Goal: Information Seeking & Learning: Learn about a topic

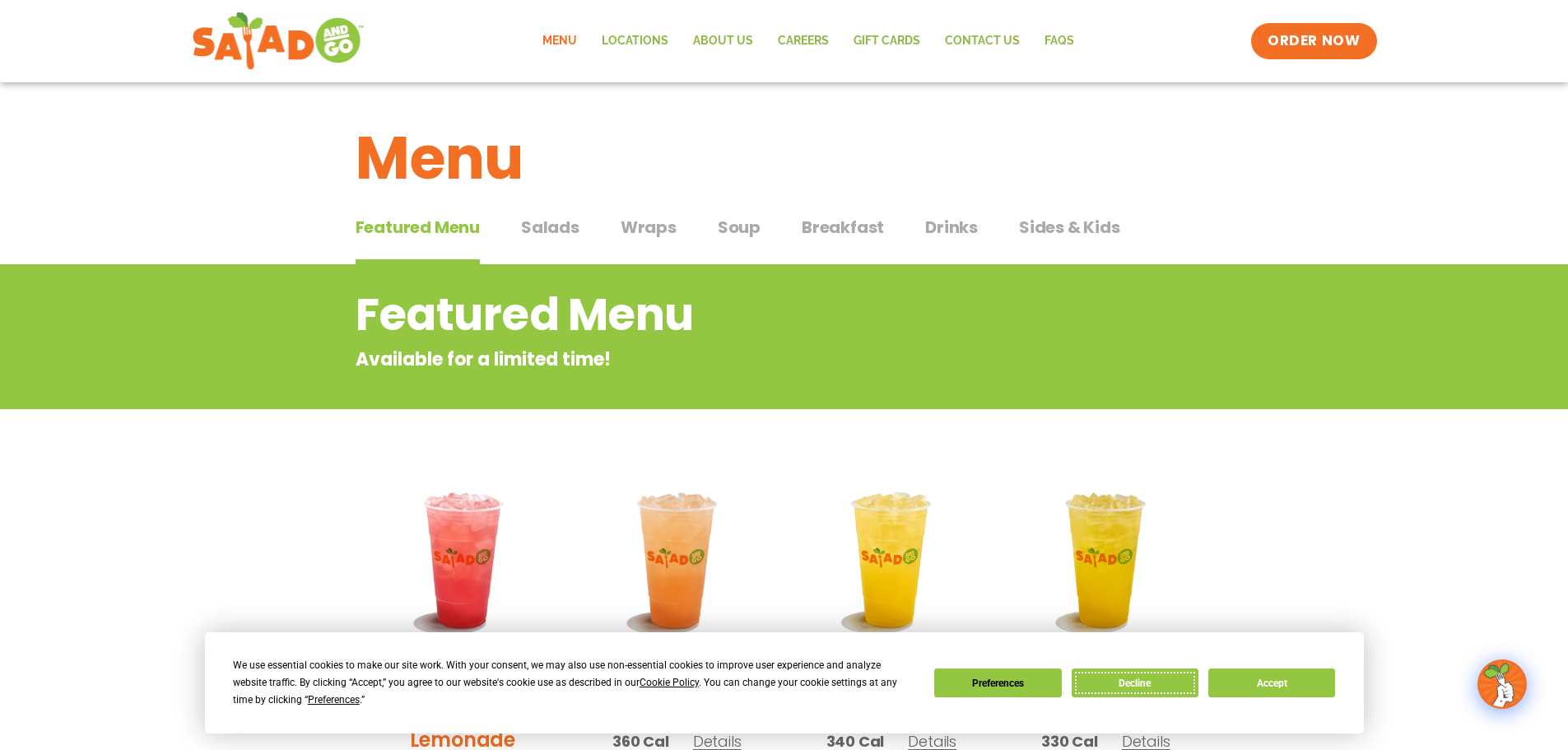
click at [1161, 682] on button "Decline" at bounding box center [1135, 683] width 126 height 29
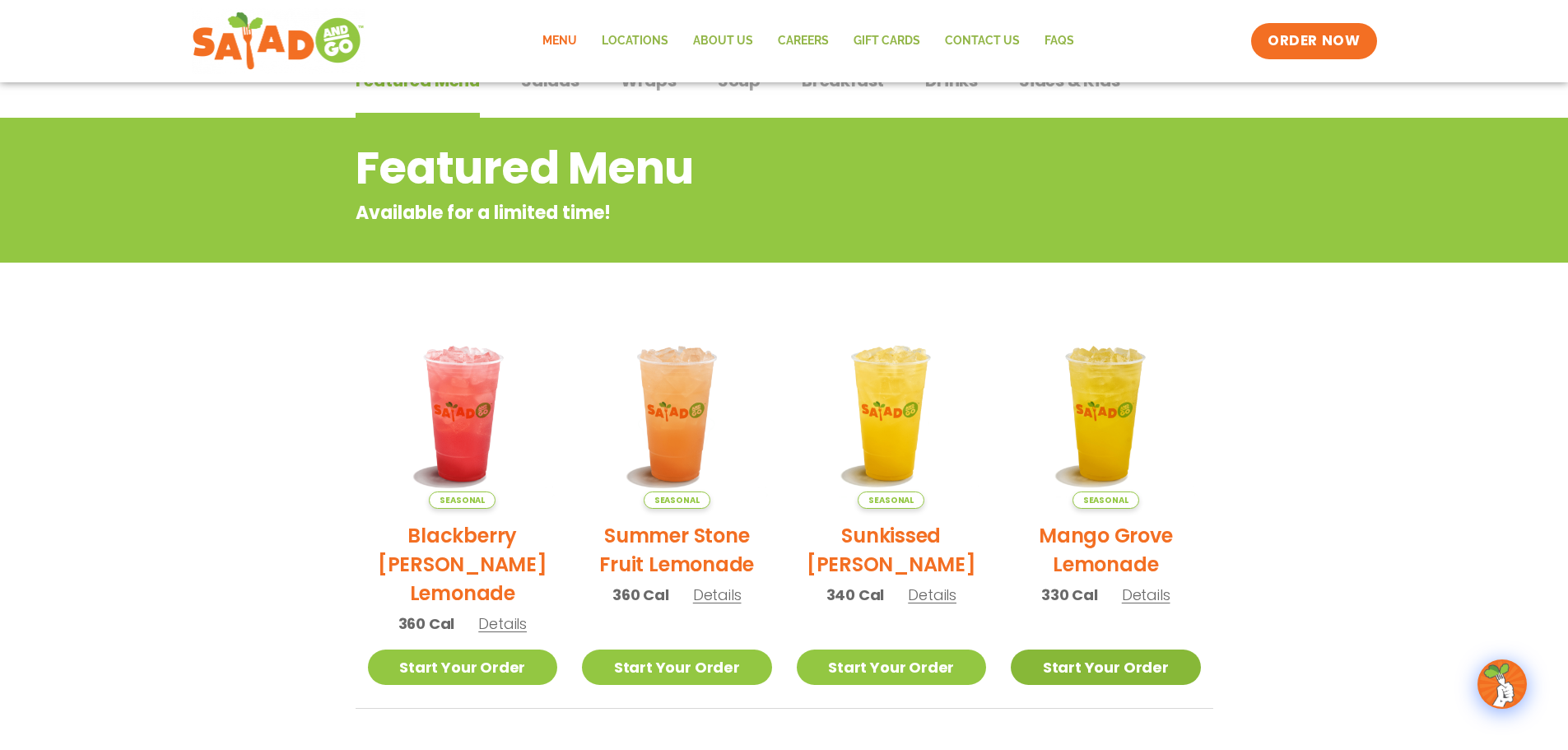
scroll to position [83, 0]
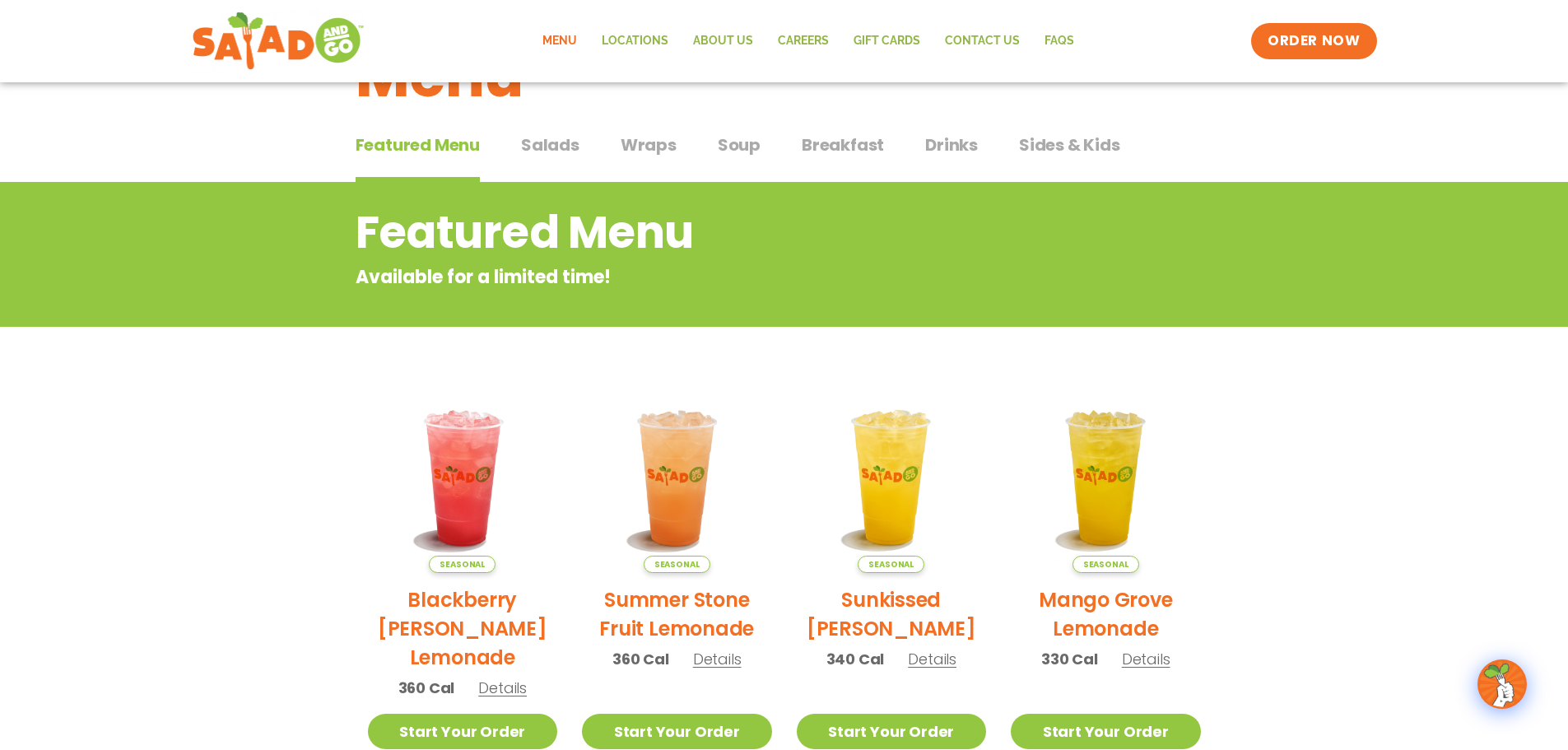
click at [551, 145] on span "Salads" at bounding box center [550, 145] width 59 height 25
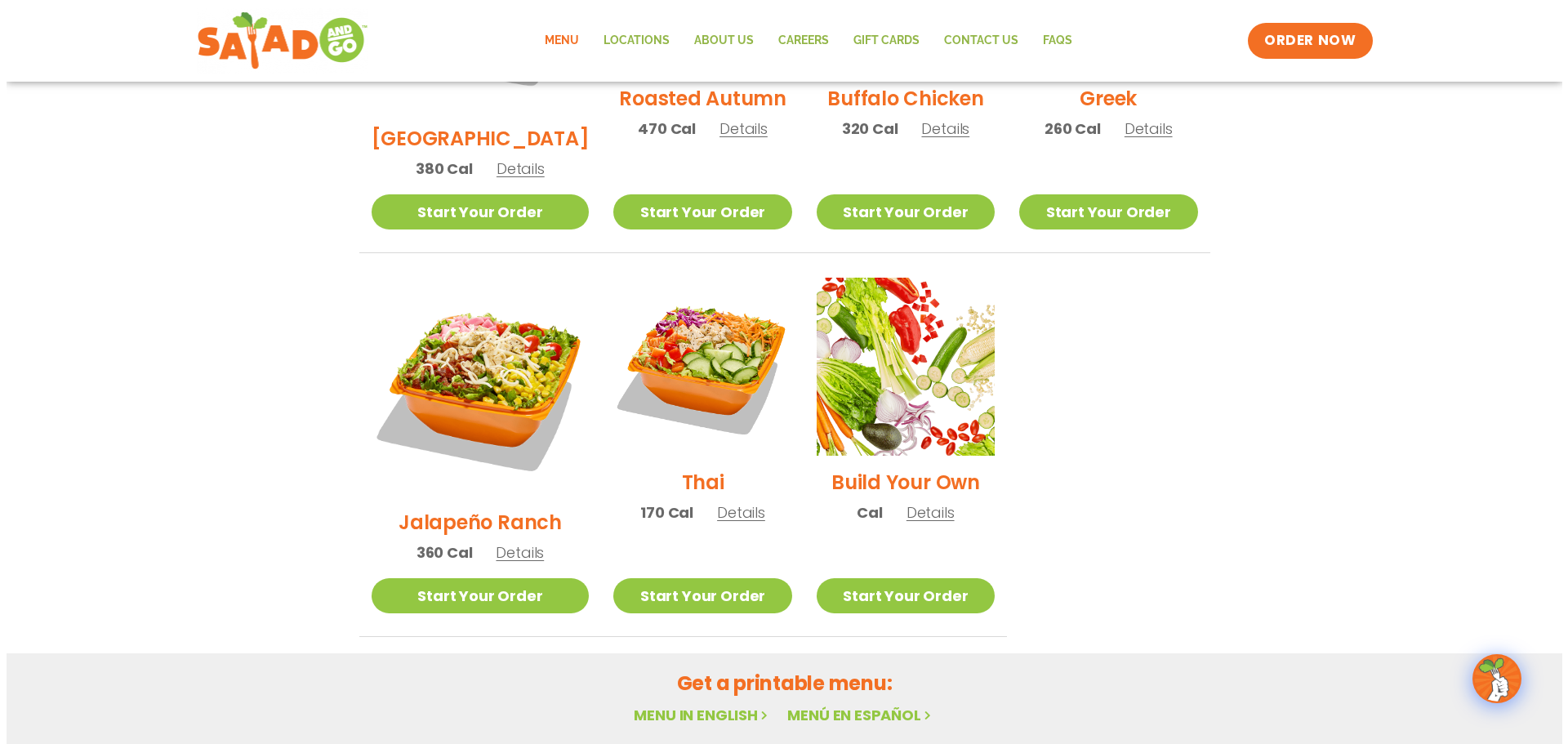
scroll to position [1062, 0]
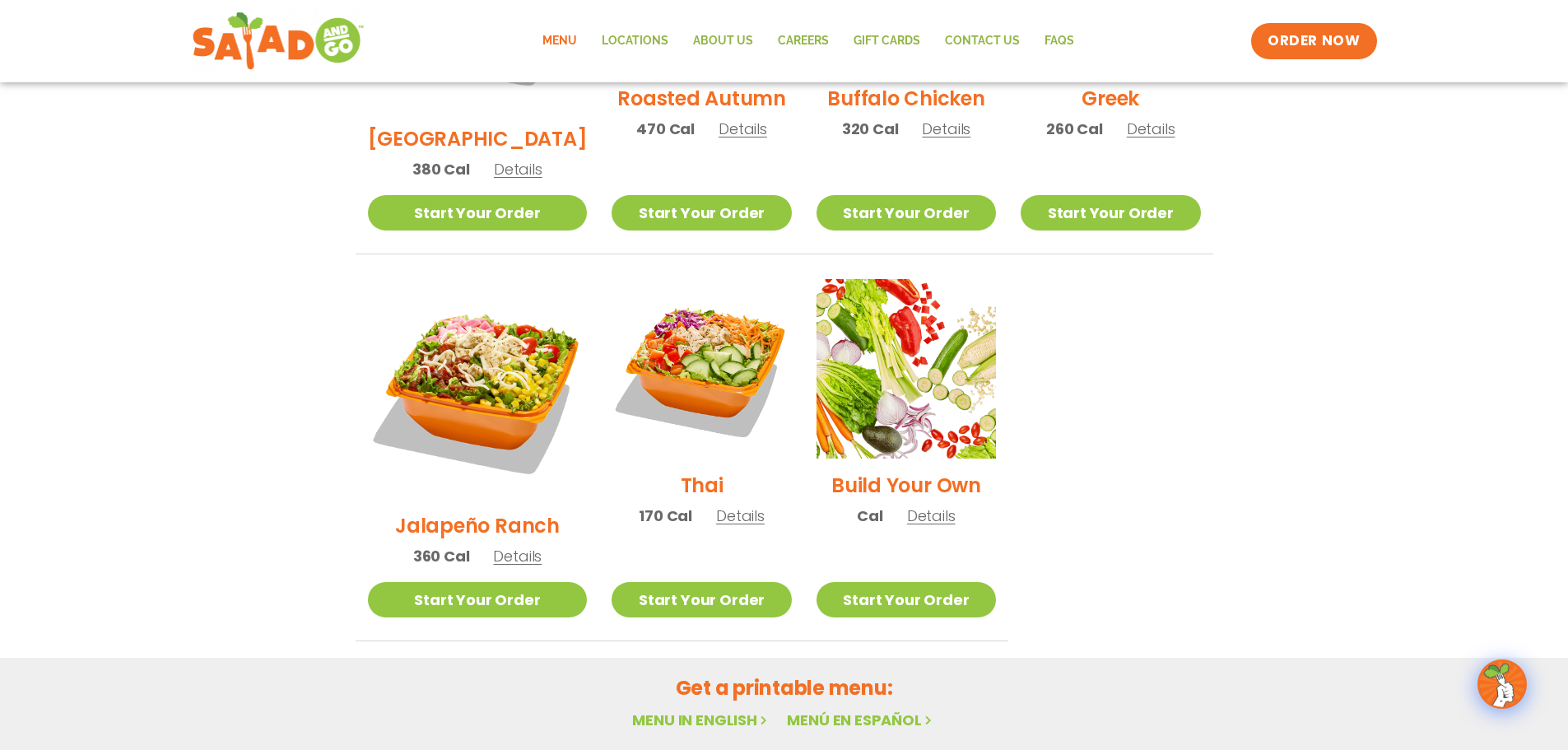
click at [716, 505] on span "Details" at bounding box center [740, 515] width 49 height 21
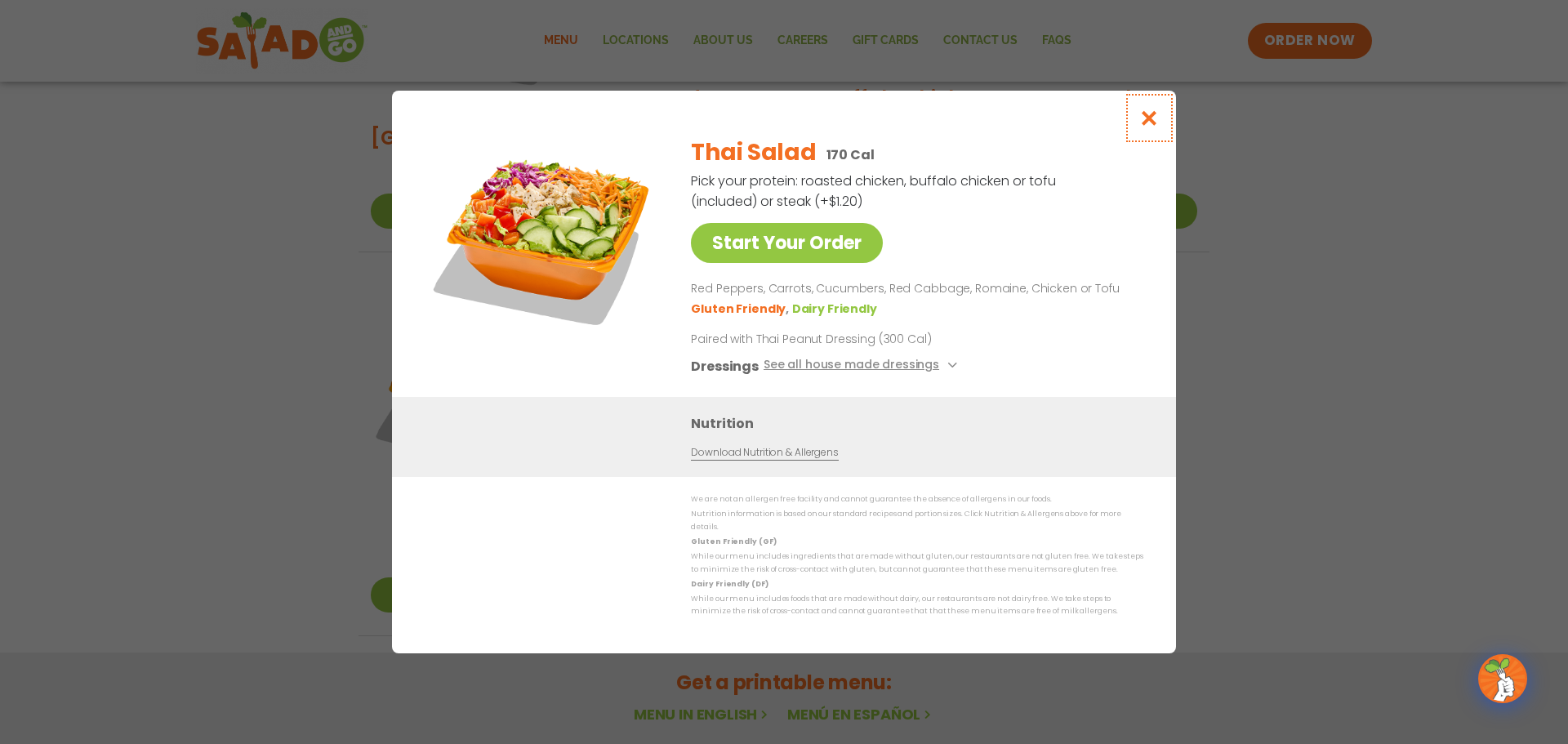
click at [1146, 125] on icon "Close modal" at bounding box center [1149, 117] width 21 height 17
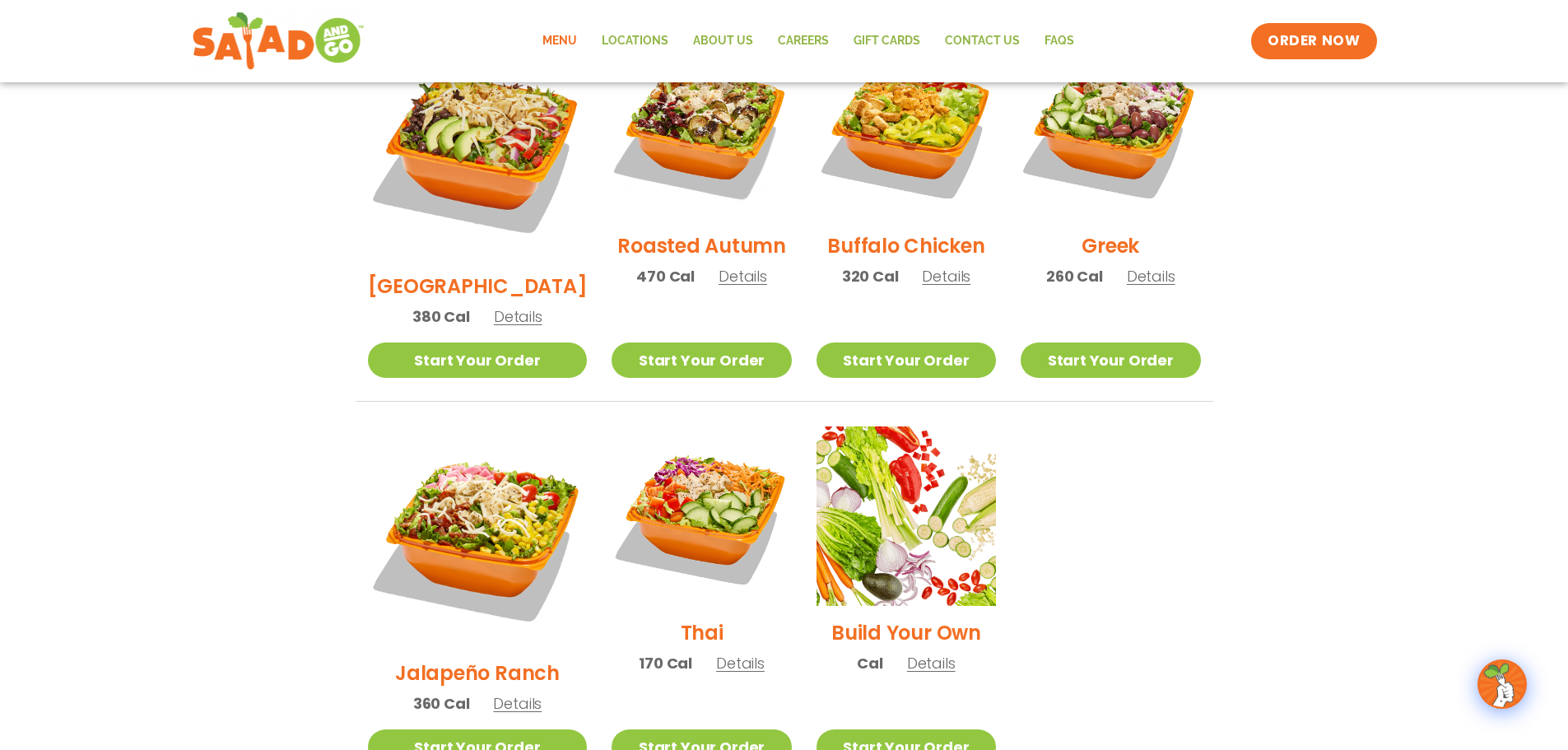
scroll to position [872, 0]
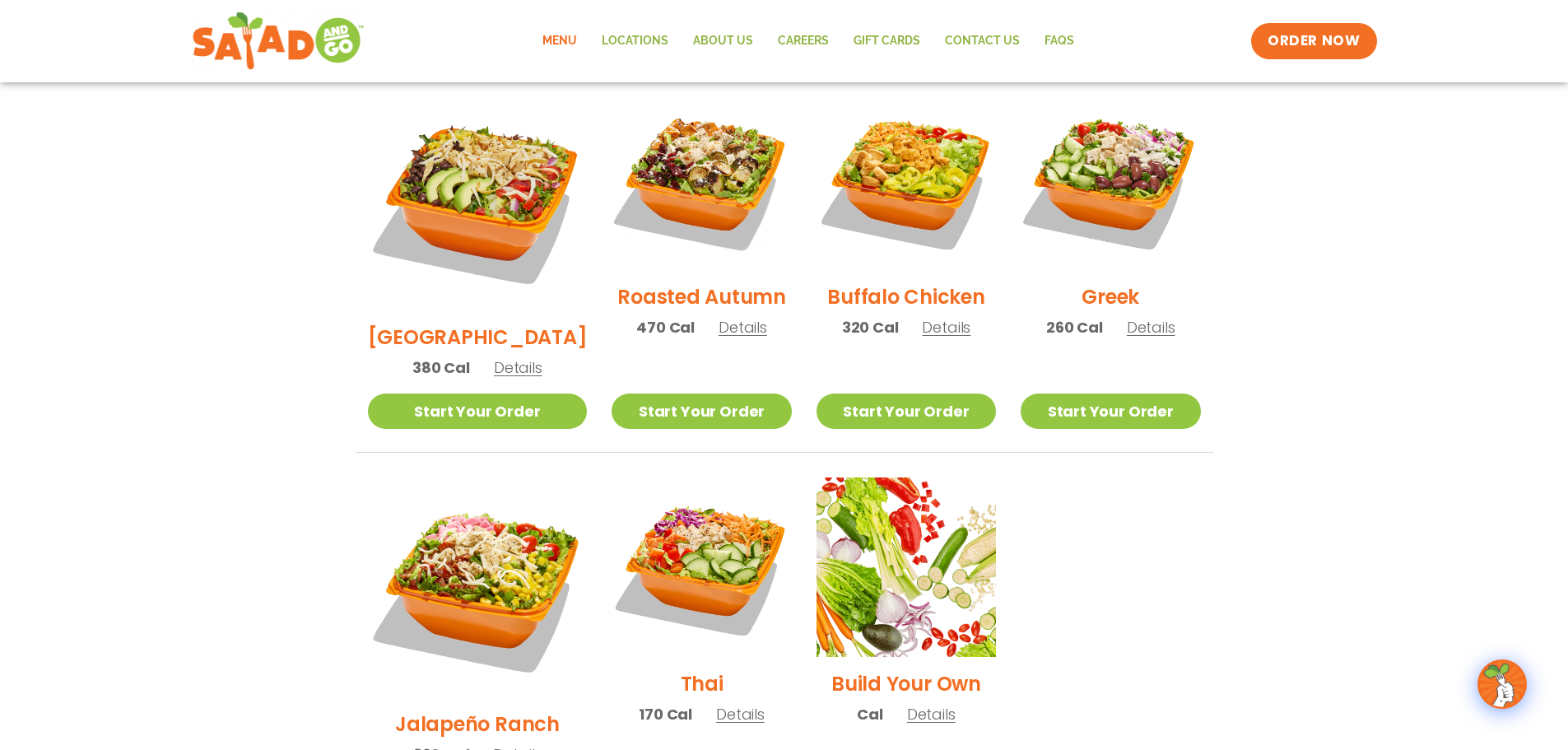
click at [738, 317] on span "Details" at bounding box center [742, 327] width 49 height 21
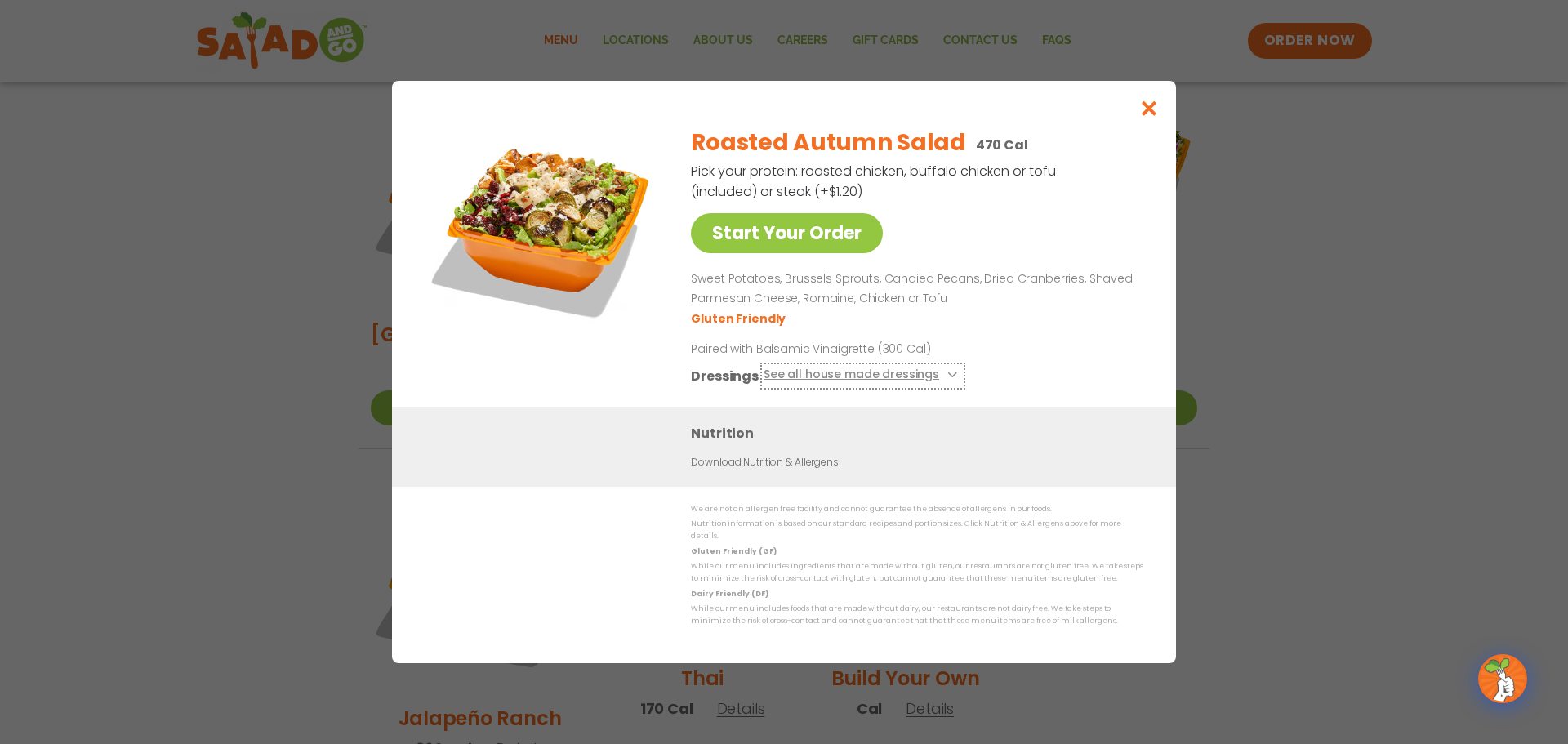
click at [814, 378] on button "See all house made dressings" at bounding box center [863, 376] width 198 height 21
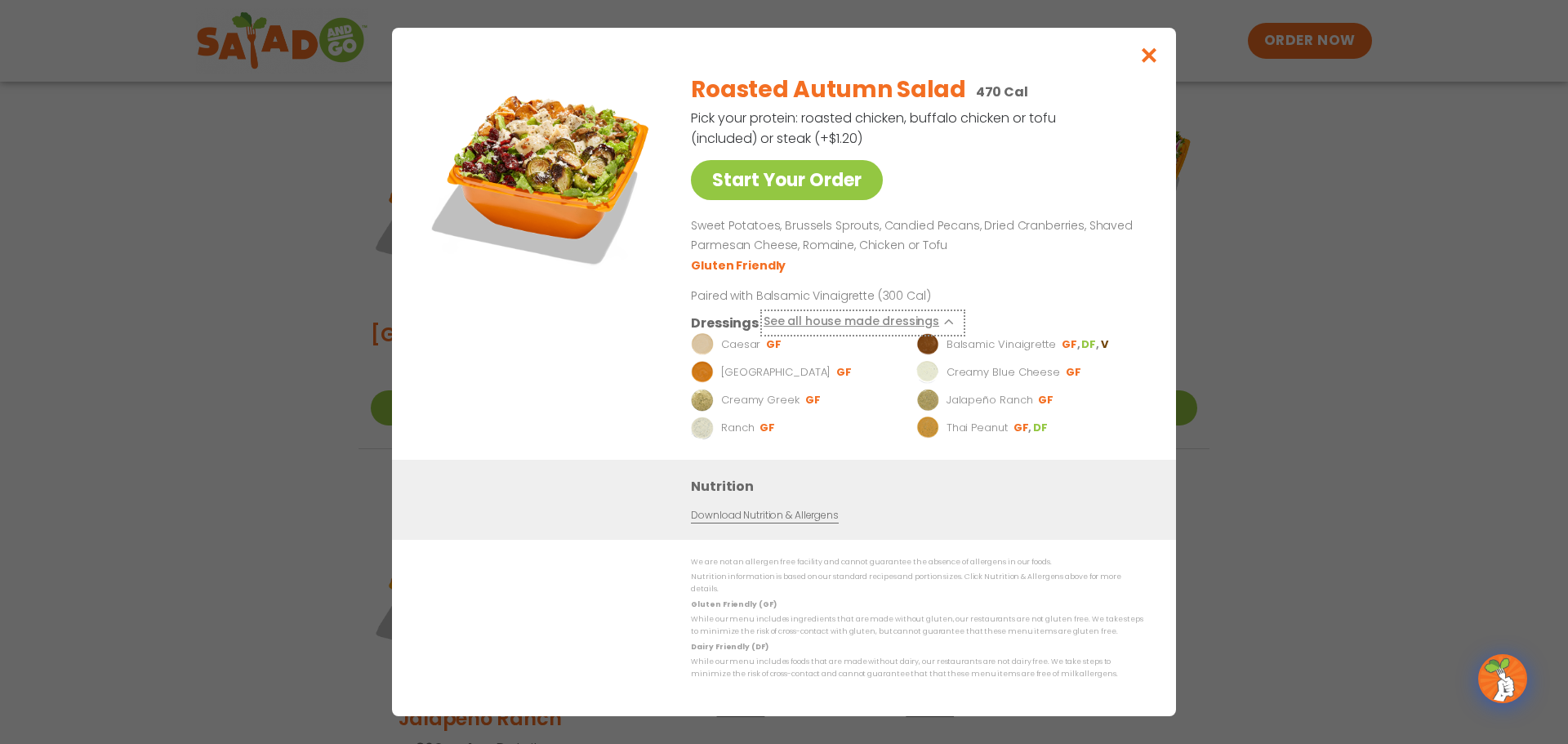
click at [846, 329] on button "See all house made dressings" at bounding box center [863, 322] width 198 height 21
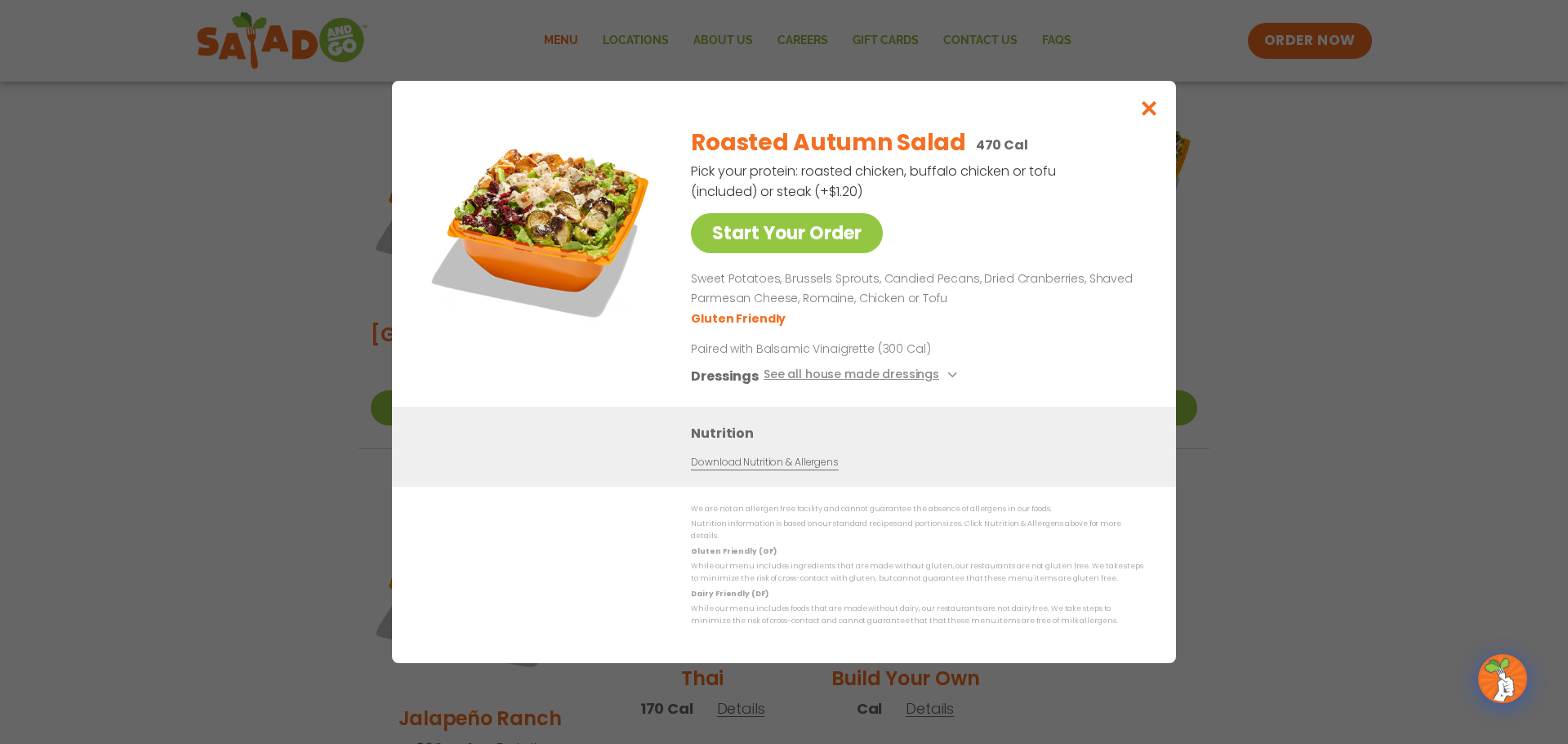
click at [765, 355] on p "Paired with Balsamic Vinaigrette (300 Cal)" at bounding box center [842, 349] width 302 height 17
click at [818, 377] on button "See all house made dressings" at bounding box center [863, 376] width 198 height 21
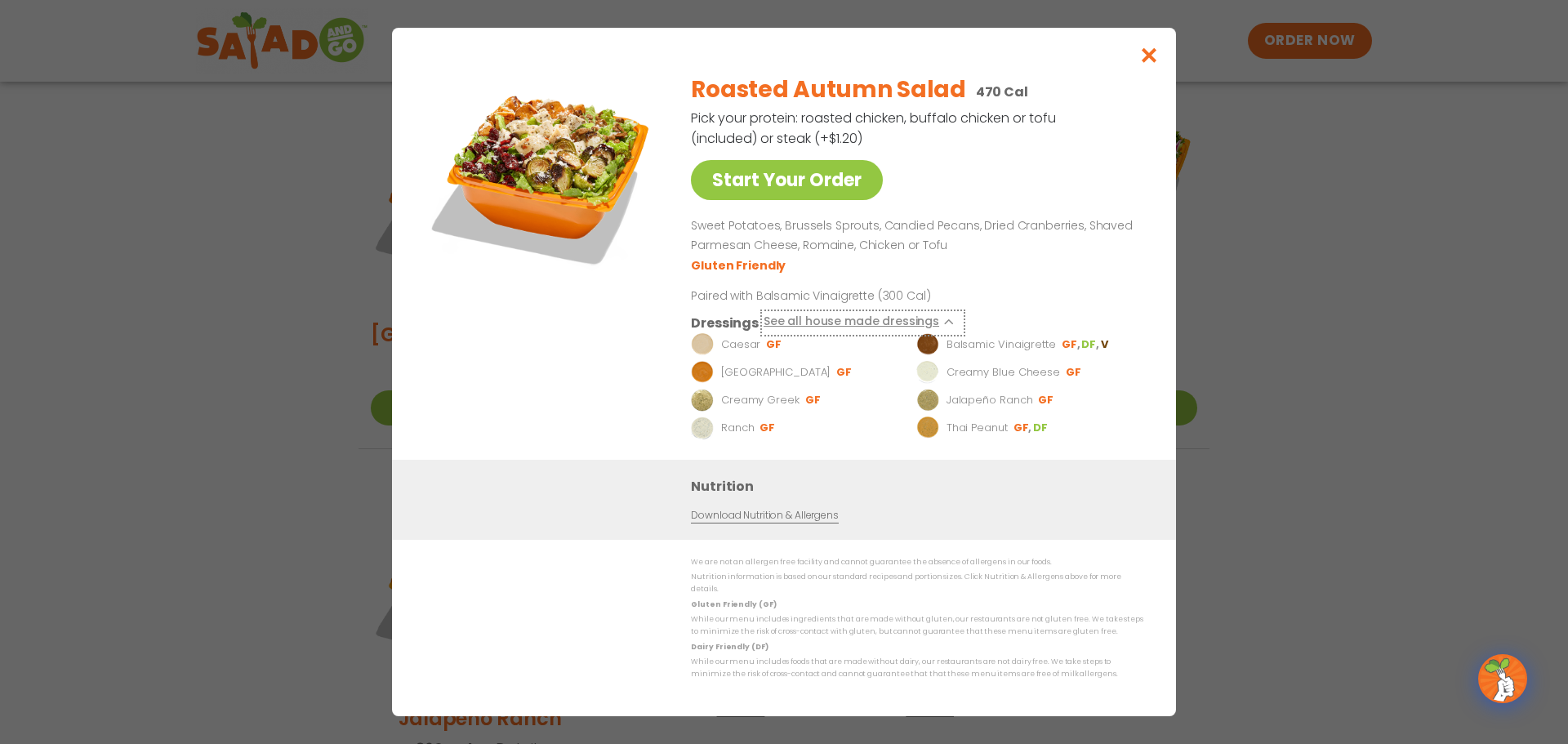
click at [838, 331] on button "See all house made dressings" at bounding box center [863, 322] width 198 height 21
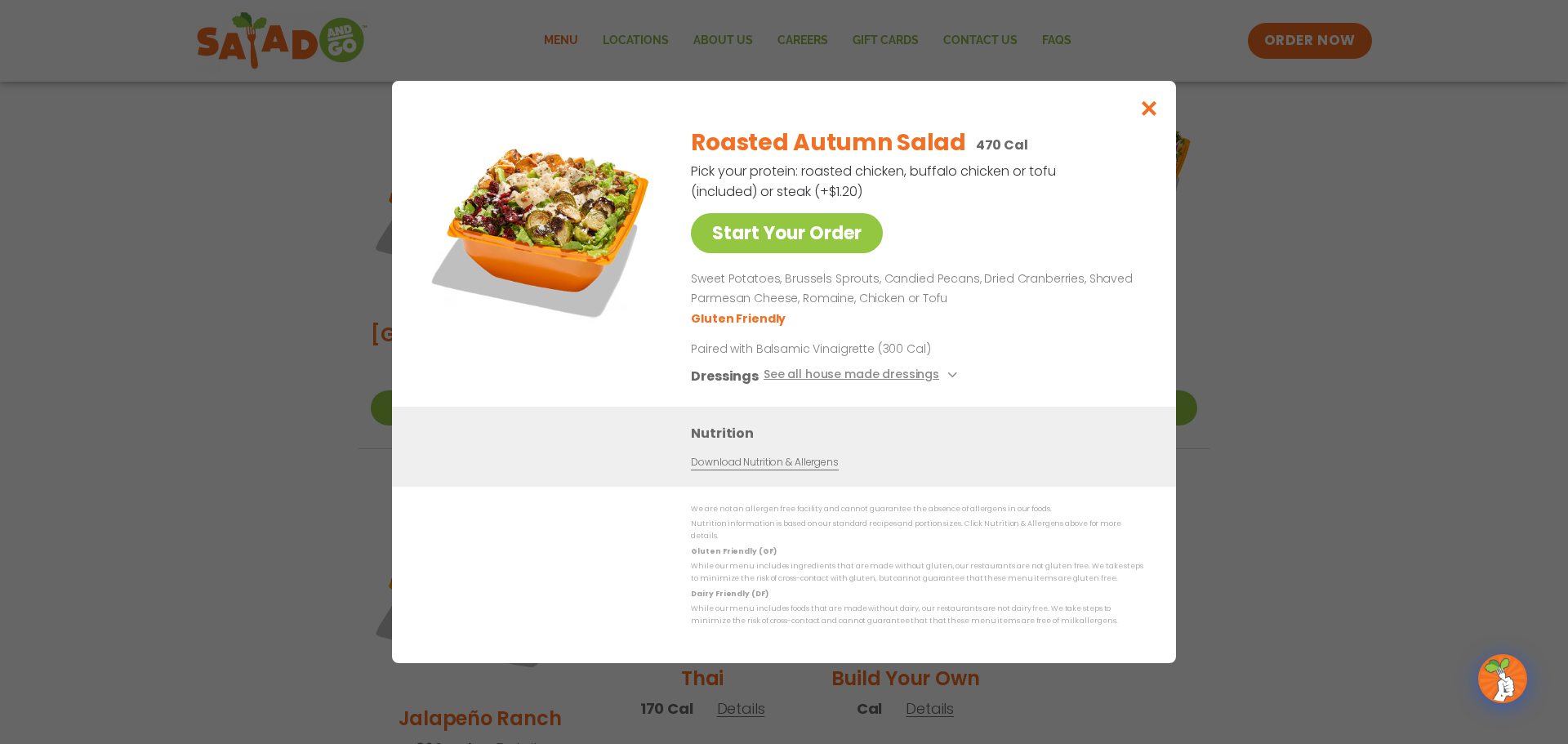
click at [849, 358] on p "Paired with Balsamic Vinaigrette (300 Cal)" at bounding box center [842, 349] width 302 height 17
click at [773, 470] on link "Download Nutrition & Allergens" at bounding box center [764, 463] width 147 height 16
click at [796, 377] on button "See all house made dressings" at bounding box center [863, 376] width 198 height 21
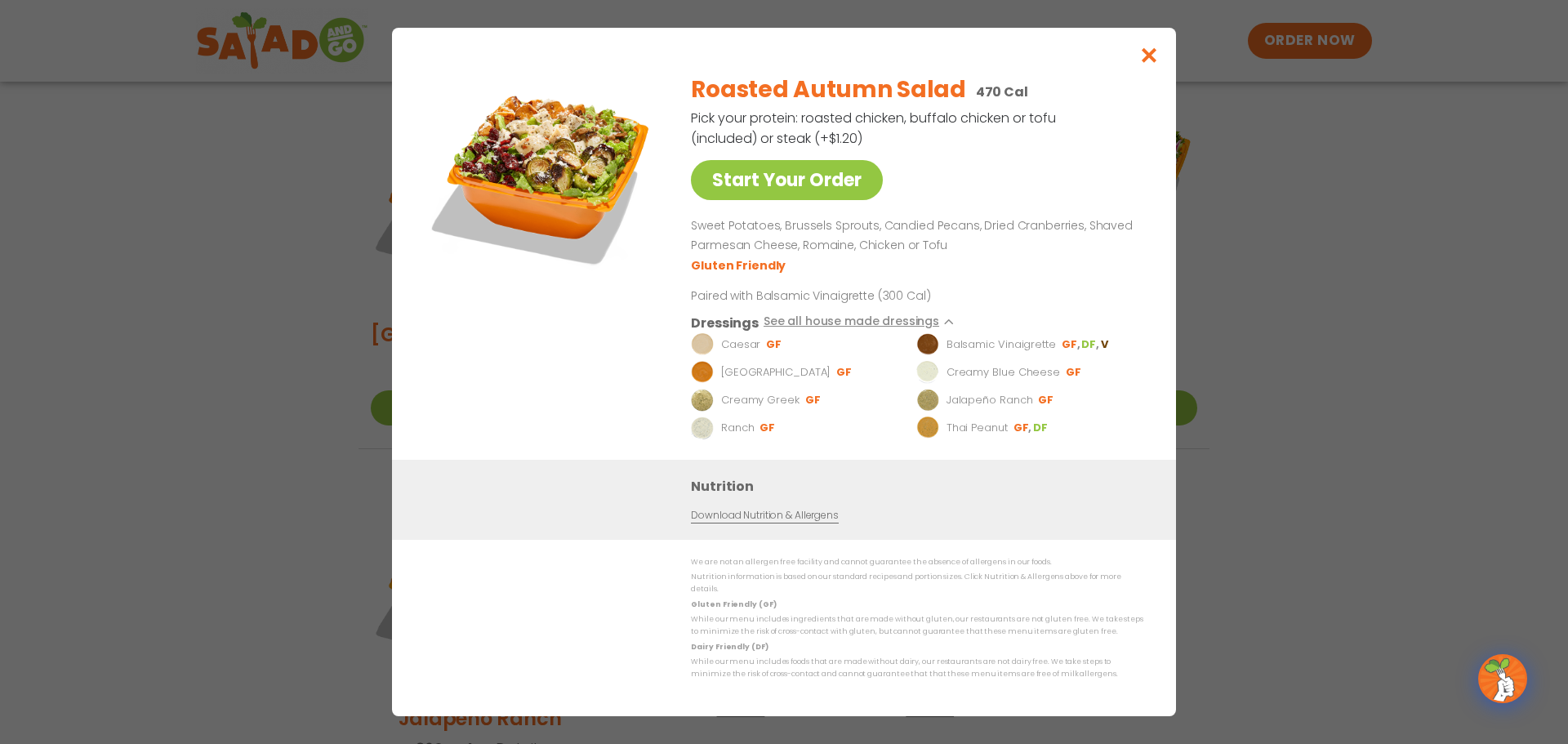
click at [731, 366] on ul "[PERSON_NAME] Balsamic Vinaigrette GF DF V BBQ Ranch GF Creamy Blue Cheese GF C…" at bounding box center [914, 386] width 446 height 106
click at [512, 190] on img at bounding box center [543, 175] width 229 height 229
click at [1146, 64] on icon "Close modal" at bounding box center [1149, 55] width 21 height 17
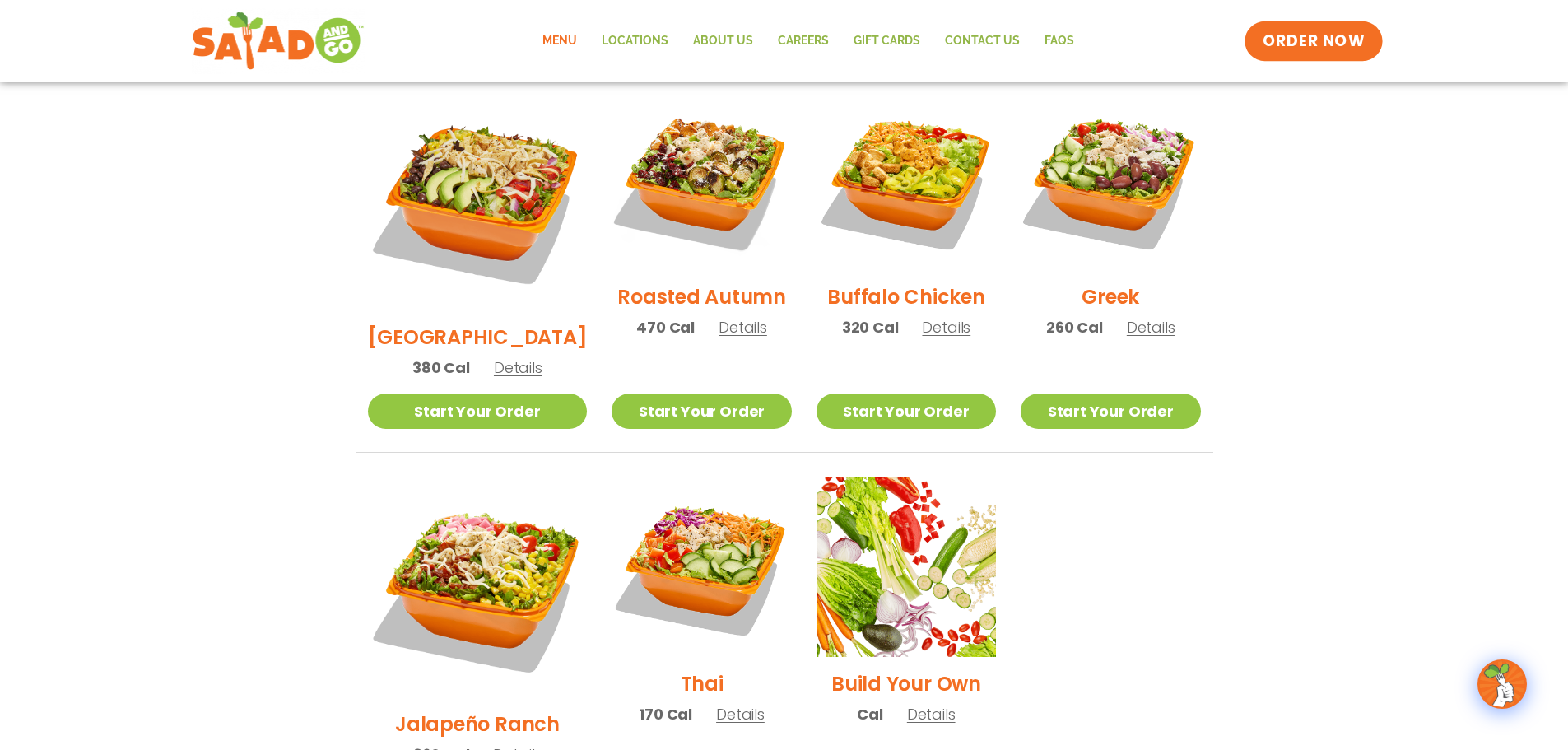
click at [1287, 41] on span "ORDER NOW" at bounding box center [1313, 41] width 102 height 21
